Goal: Information Seeking & Learning: Check status

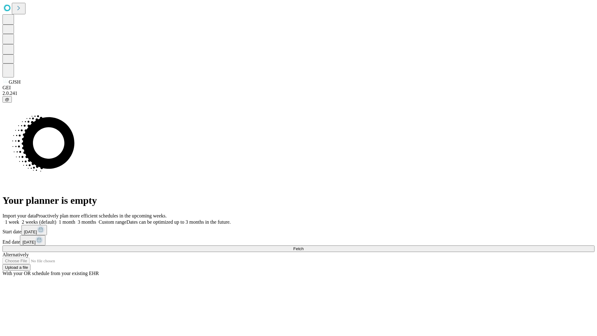
click at [304, 246] on span "Fetch" at bounding box center [298, 248] width 10 height 5
